Goal: Transaction & Acquisition: Book appointment/travel/reservation

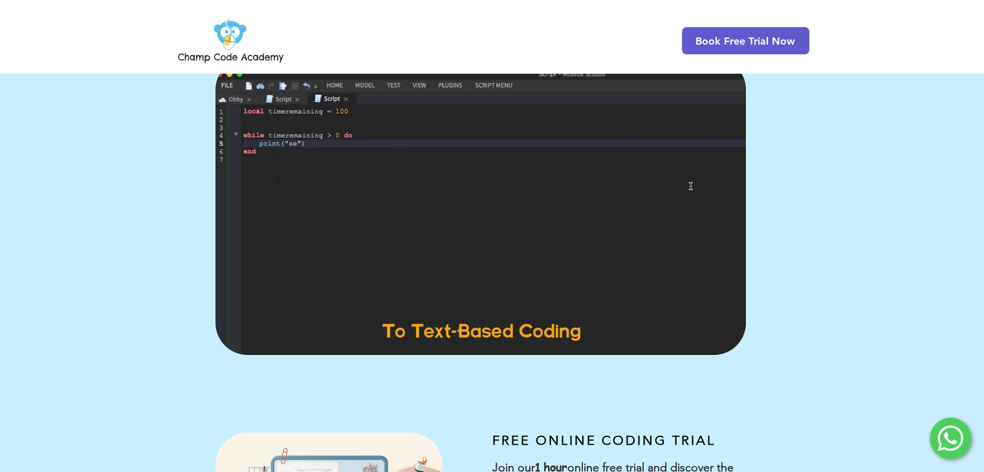
scroll to position [65, 0]
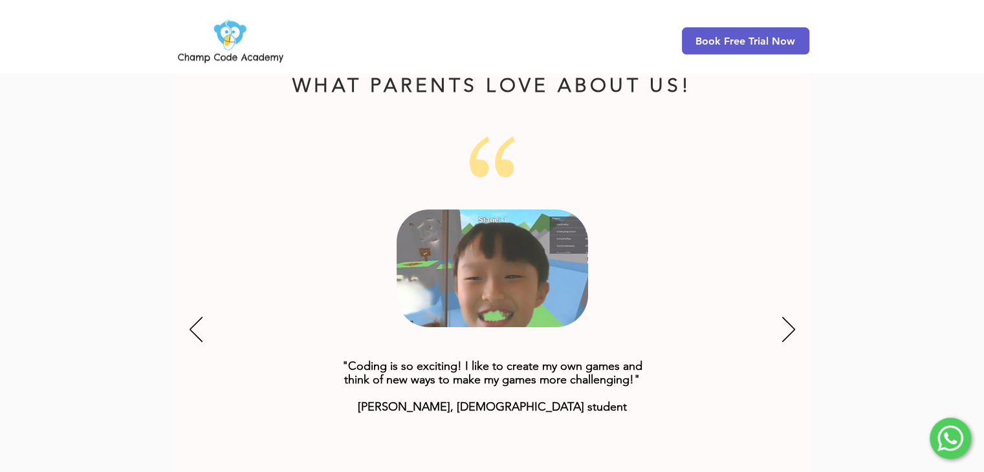
scroll to position [1559, 0]
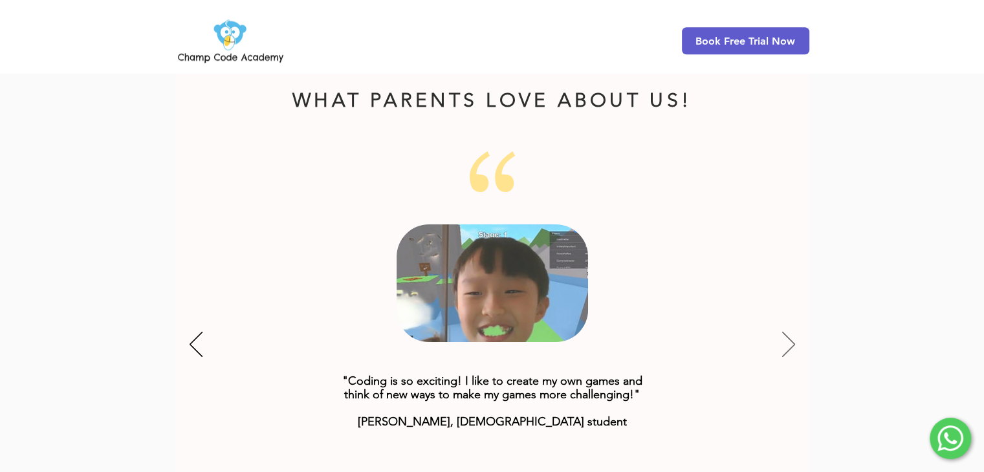
click at [792, 333] on icon "Next" at bounding box center [788, 345] width 13 height 25
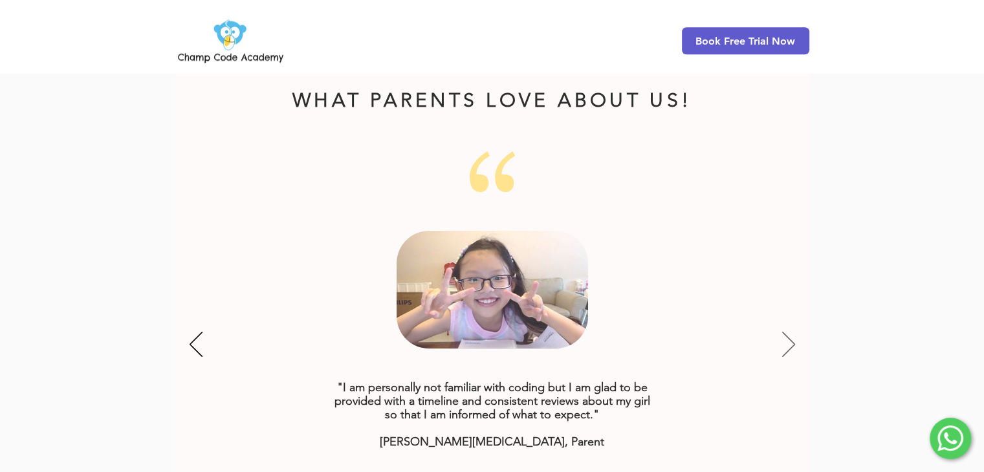
click at [792, 333] on icon "Next" at bounding box center [788, 345] width 13 height 25
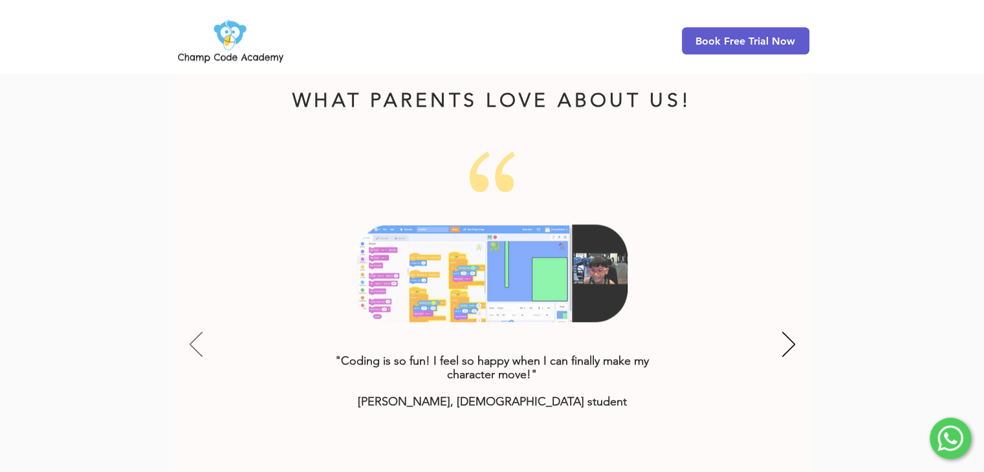
click at [199, 332] on icon "Previous" at bounding box center [196, 344] width 13 height 25
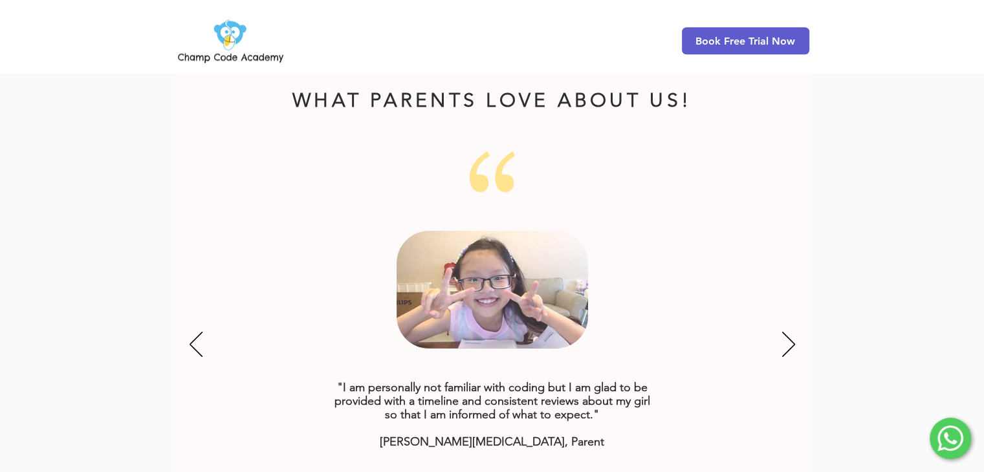
click at [795, 318] on div "Slideshow" at bounding box center [492, 345] width 634 height 388
click at [792, 332] on icon "Next" at bounding box center [788, 344] width 13 height 25
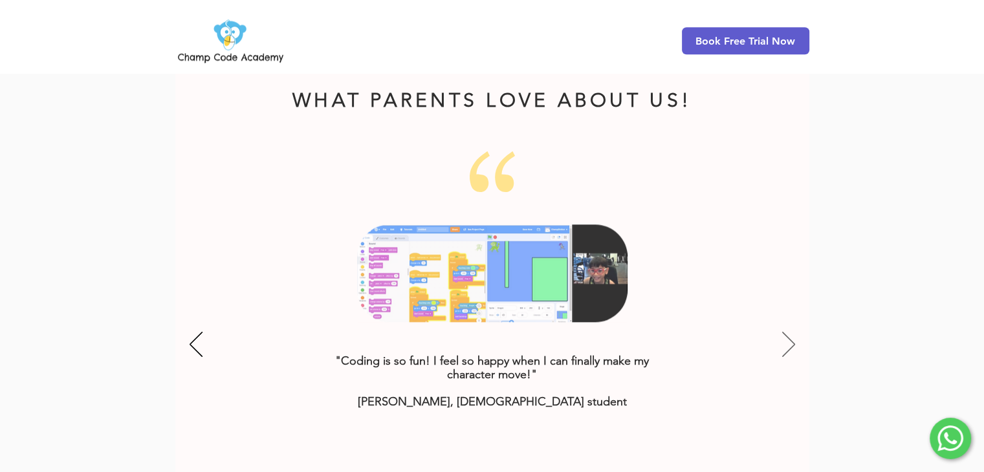
click at [792, 332] on icon "Next" at bounding box center [788, 344] width 13 height 25
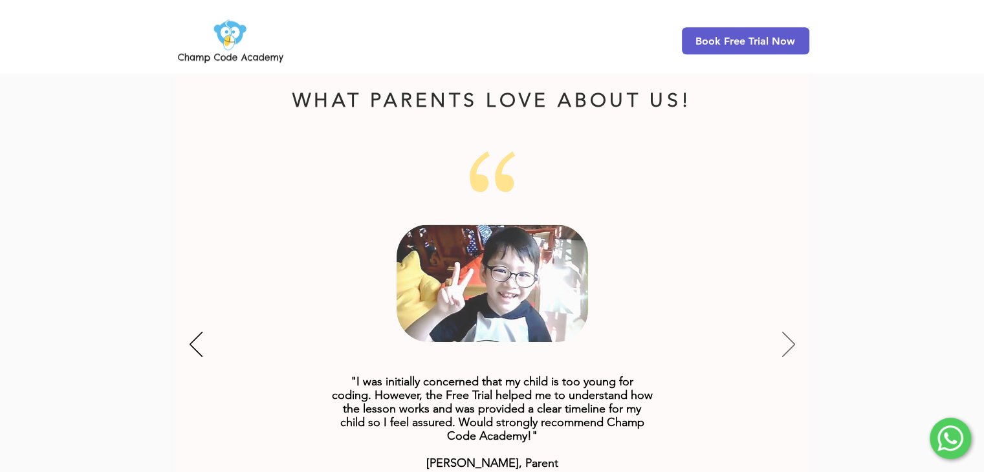
click at [792, 332] on icon "Next" at bounding box center [788, 344] width 13 height 25
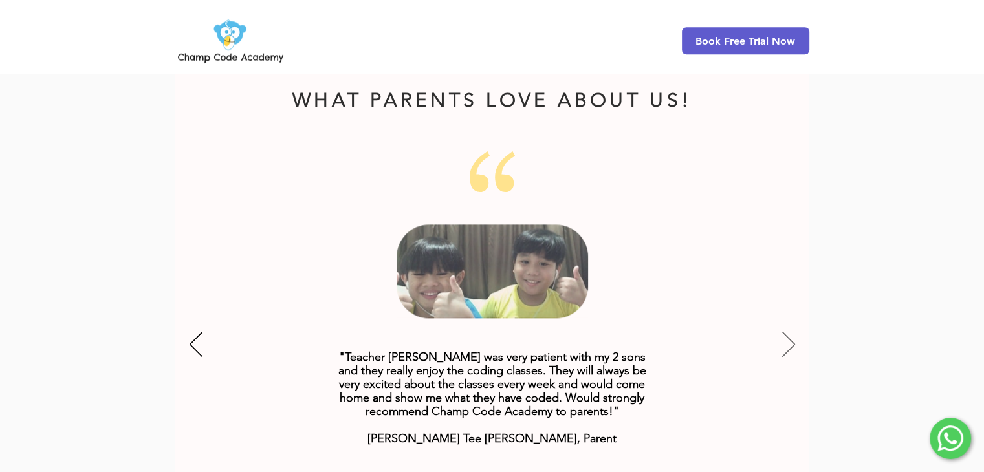
click at [792, 332] on icon "Next" at bounding box center [788, 344] width 13 height 25
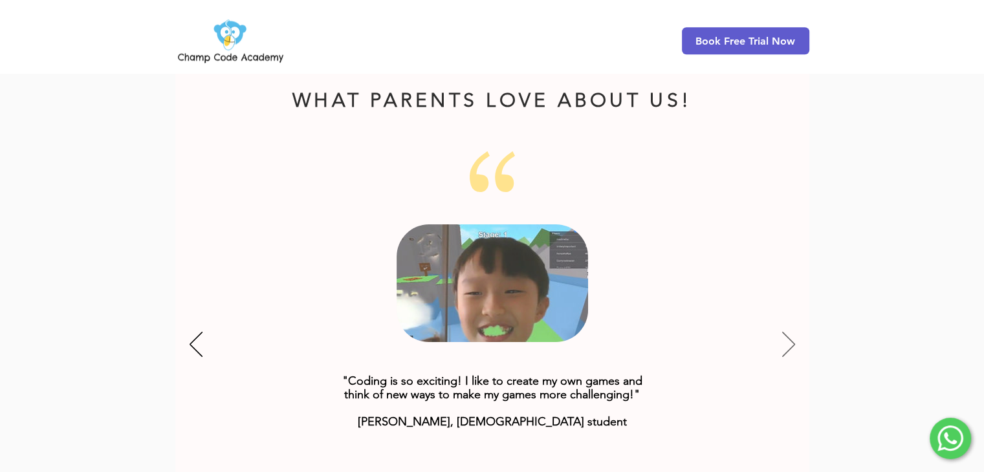
click at [792, 332] on icon "Next" at bounding box center [788, 344] width 13 height 25
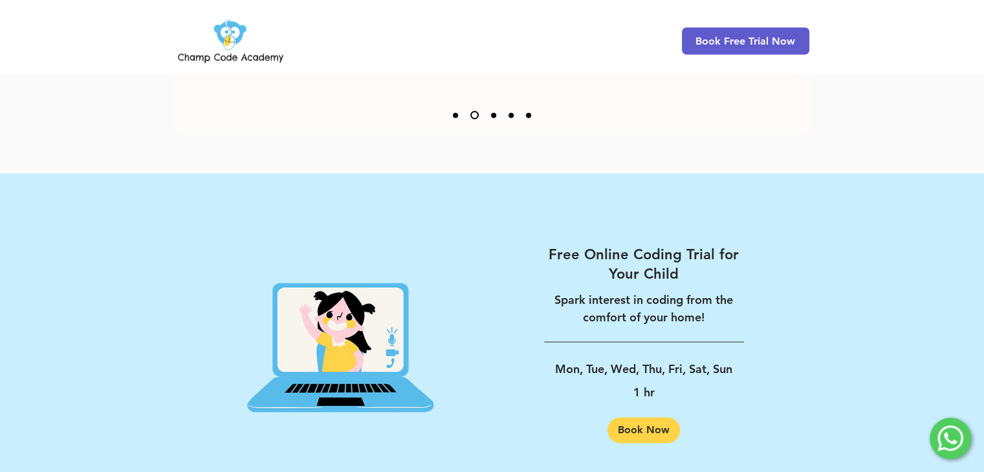
scroll to position [2077, 0]
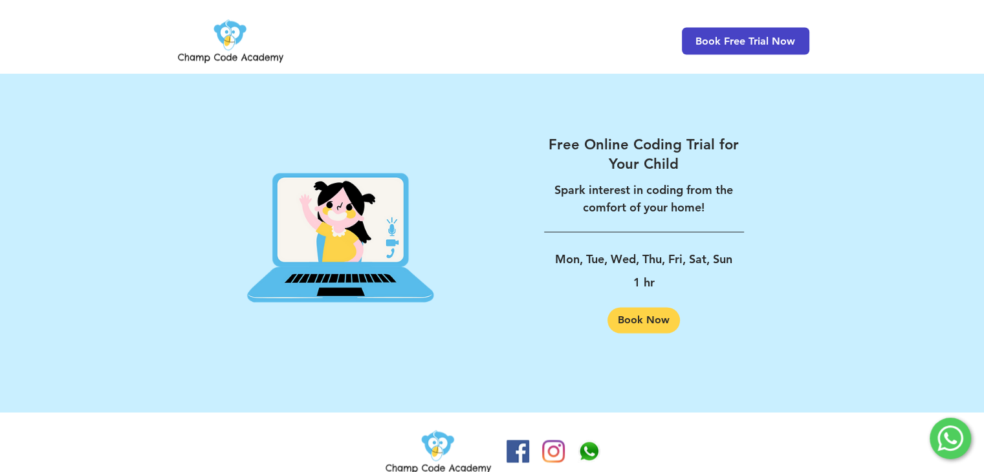
click at [733, 36] on span "Book Free Trial Now" at bounding box center [745, 41] width 100 height 12
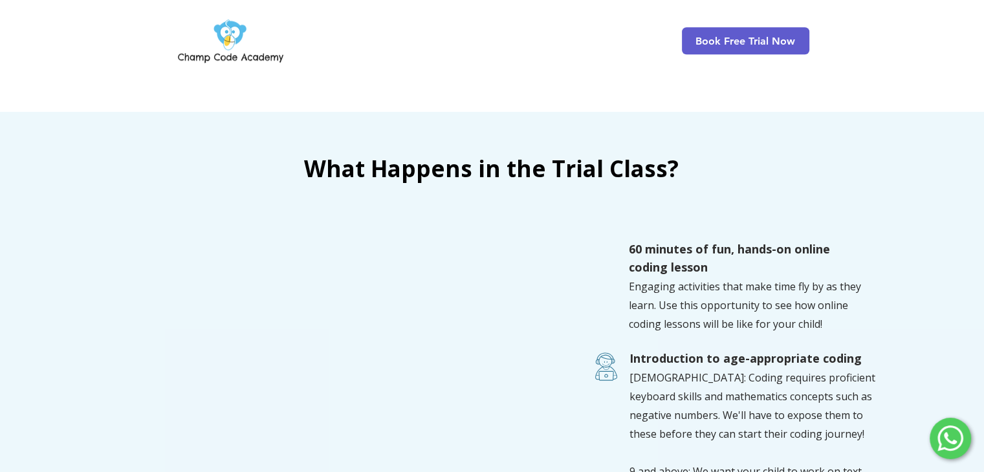
scroll to position [1032, 0]
